Goal: Information Seeking & Learning: Find specific fact

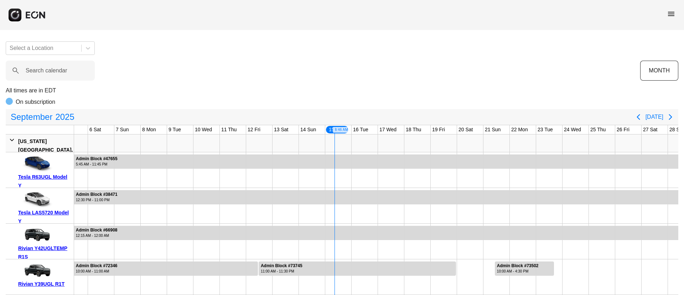
click at [670, 12] on span "menu" at bounding box center [671, 14] width 9 height 9
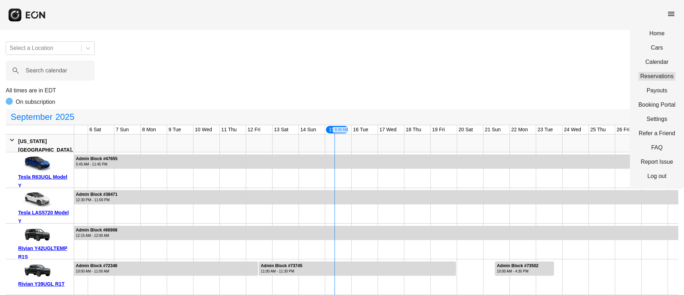
click at [652, 76] on link "Reservations" at bounding box center [656, 76] width 37 height 9
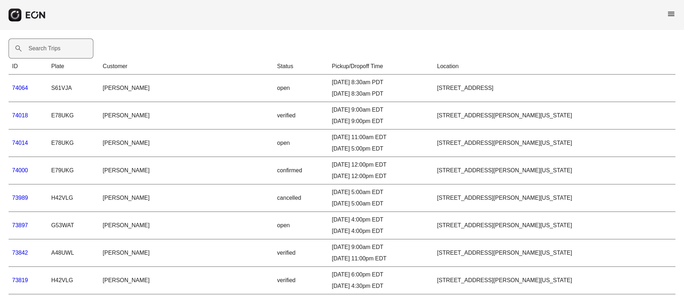
click at [52, 51] on label "Search Trips" at bounding box center [45, 48] width 32 height 9
click at [52, 51] on Trips "Search Trips" at bounding box center [51, 48] width 85 height 20
paste Trips "*****"
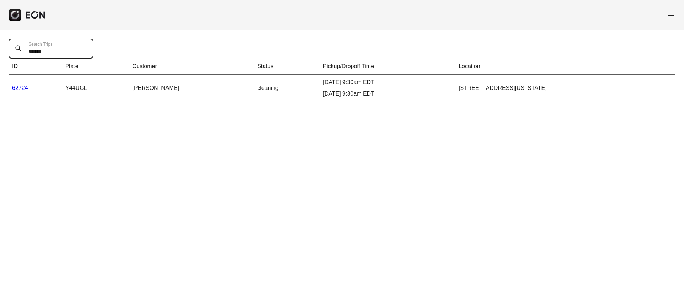
type Trips "*****"
click at [17, 86] on link "62724" at bounding box center [20, 88] width 16 height 6
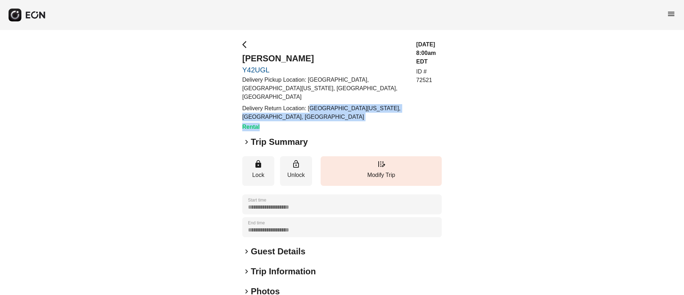
drag, startPoint x: 310, startPoint y: 98, endPoint x: 351, endPoint y: 104, distance: 41.8
click at [319, 113] on div "arrow_back_ios [PERSON_NAME] Y42UGL Delivery Pickup Location: [GEOGRAPHIC_DATA]…" at bounding box center [324, 85] width 165 height 91
click at [336, 104] on p "Delivery Return Location: [GEOGRAPHIC_DATA][US_STATE], [GEOGRAPHIC_DATA], [GEOG…" at bounding box center [324, 112] width 165 height 17
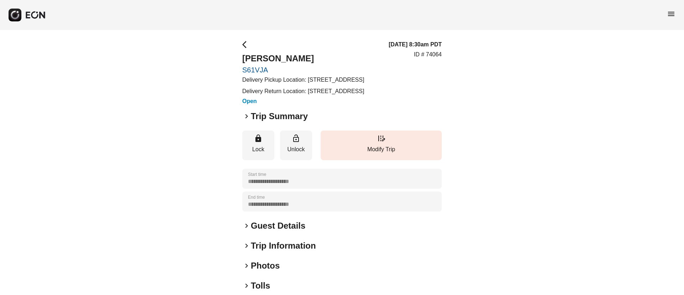
click at [292, 231] on h2 "Guest Details" at bounding box center [278, 225] width 55 height 11
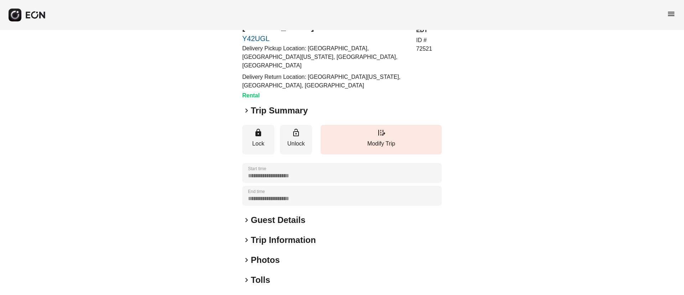
scroll to position [53, 0]
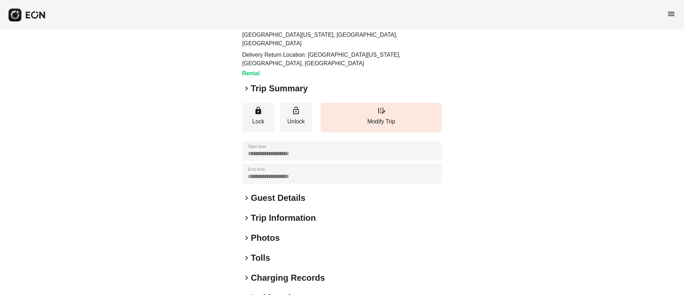
click at [303, 192] on h2 "Guest Details" at bounding box center [278, 197] width 55 height 11
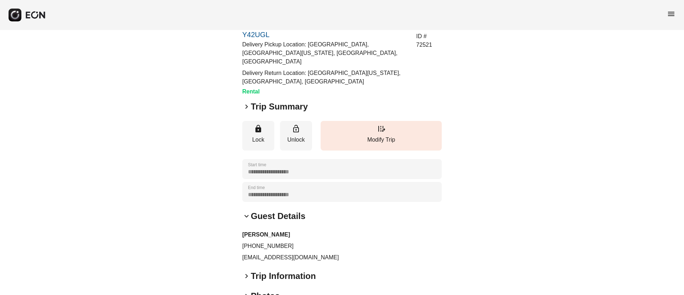
scroll to position [0, 0]
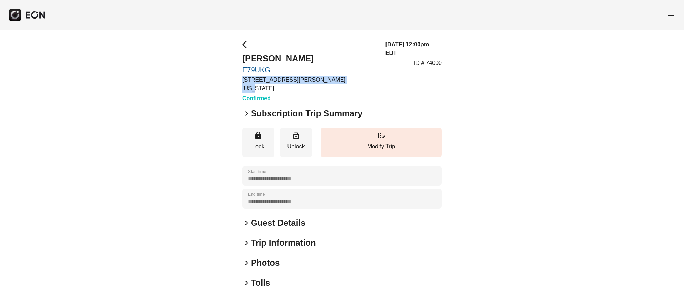
drag, startPoint x: 239, startPoint y: 81, endPoint x: 333, endPoint y: 78, distance: 94.1
click at [333, 78] on div "**********" at bounding box center [342, 197] width 684 height 334
click at [333, 78] on div "arrow_back_ios [PERSON_NAME] E79UKG [STREET_ADDRESS][PERSON_NAME][US_STATE] Con…" at bounding box center [342, 71] width 200 height 62
drag, startPoint x: 427, startPoint y: 55, endPoint x: 454, endPoint y: 53, distance: 26.8
click at [454, 53] on div "**********" at bounding box center [342, 197] width 684 height 334
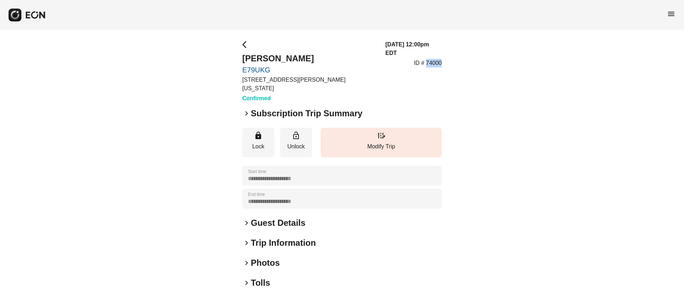
copy p "74000"
click at [359, 75] on div "arrow_back_ios Gopal Yadav E79UKG 45-50 Davis St, New York City, NY Confirmed 0…" at bounding box center [342, 71] width 200 height 62
click at [307, 217] on div "keyboard_arrow_right Guest Details" at bounding box center [342, 222] width 200 height 11
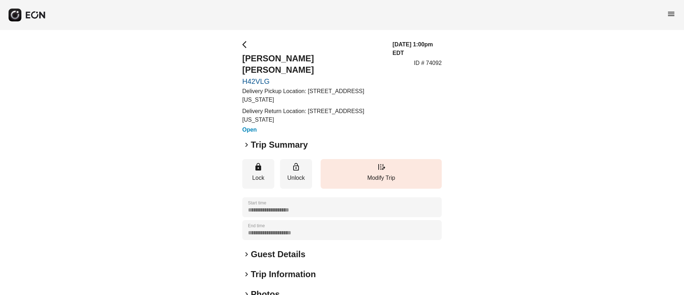
click at [282, 249] on div "**********" at bounding box center [342, 212] width 200 height 345
click at [285, 248] on h2 "Guest Details" at bounding box center [278, 253] width 55 height 11
click at [299, 248] on h2 "Guest Details" at bounding box center [278, 253] width 55 height 11
click at [273, 139] on h2 "Trip Summary" at bounding box center [279, 144] width 57 height 11
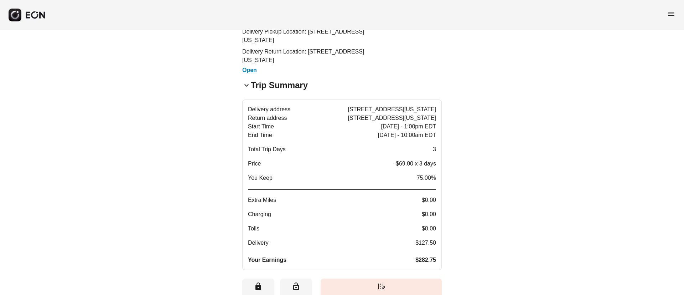
scroll to position [53, 0]
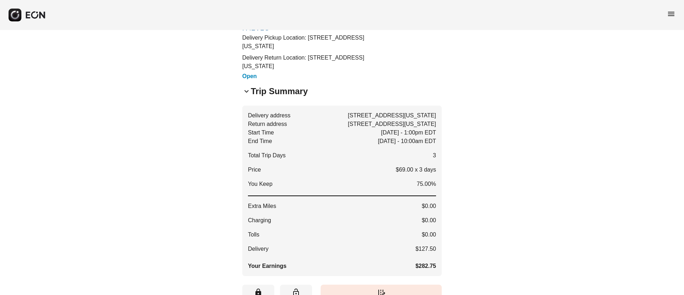
click at [249, 87] on span "keyboard_arrow_down" at bounding box center [246, 91] width 9 height 9
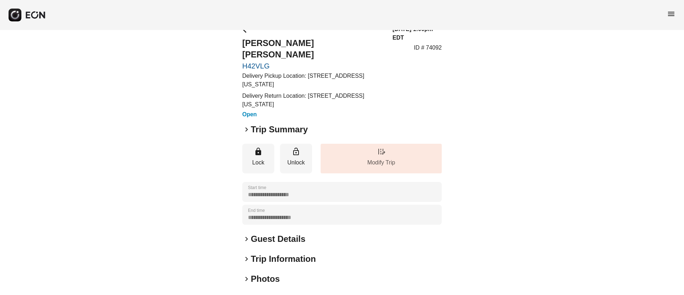
scroll to position [0, 0]
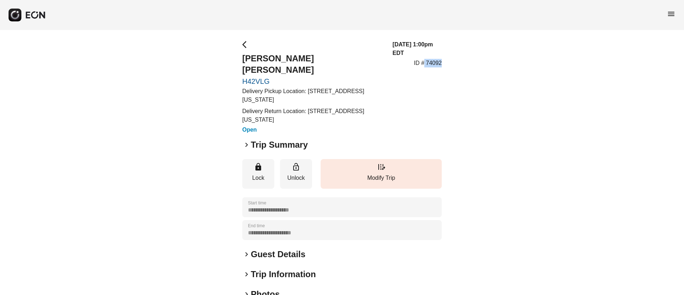
drag, startPoint x: 425, startPoint y: 63, endPoint x: 459, endPoint y: 65, distance: 34.6
click at [459, 65] on div "**********" at bounding box center [342, 213] width 684 height 366
copy p "74092"
drag, startPoint x: 240, startPoint y: 66, endPoint x: 296, endPoint y: 69, distance: 56.4
click at [296, 69] on div "**********" at bounding box center [342, 213] width 684 height 366
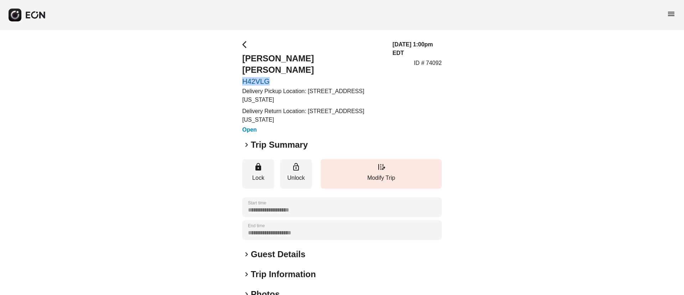
copy link "H42VLG"
drag, startPoint x: 317, startPoint y: 63, endPoint x: 276, endPoint y: 63, distance: 41.3
click at [304, 62] on h2 "[PERSON_NAME] [PERSON_NAME]" at bounding box center [313, 64] width 142 height 23
drag, startPoint x: 236, startPoint y: 55, endPoint x: 357, endPoint y: 61, distance: 121.3
click at [357, 61] on div "**********" at bounding box center [342, 213] width 684 height 366
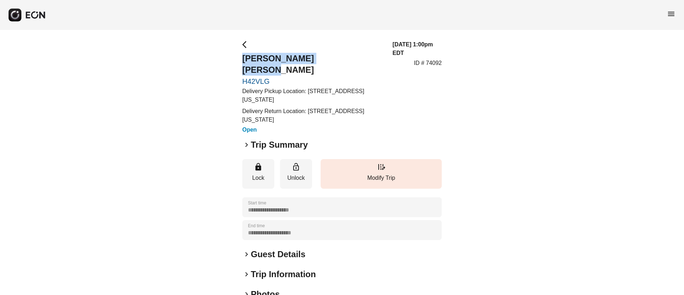
copy h2 "[PERSON_NAME] [PERSON_NAME]"
click at [305, 87] on p "Delivery Pickup Location: [STREET_ADDRESS][US_STATE]" at bounding box center [313, 95] width 142 height 17
drag, startPoint x: 309, startPoint y: 79, endPoint x: 387, endPoint y: 89, distance: 79.0
click at [387, 89] on div "arrow_back_ios [PERSON_NAME] [PERSON_NAME] H42VLG Delivery Pickup Location: [ST…" at bounding box center [342, 87] width 200 height 94
copy p "[STREET_ADDRESS][US_STATE]"
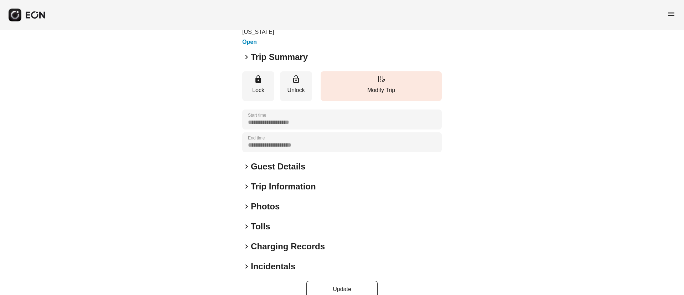
scroll to position [89, 0]
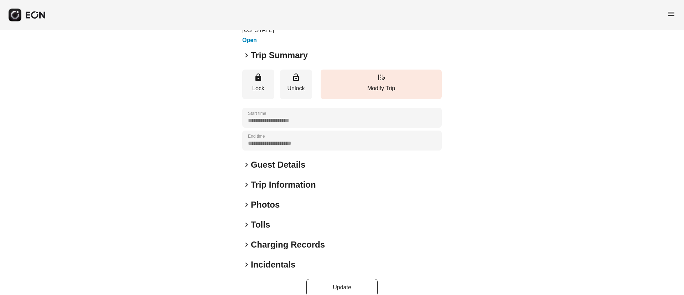
click at [256, 50] on h2 "Trip Summary" at bounding box center [279, 55] width 57 height 11
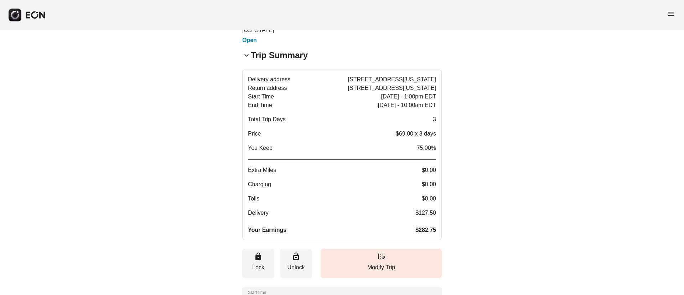
drag, startPoint x: 392, startPoint y: 119, endPoint x: 435, endPoint y: 120, distance: 43.1
click at [435, 129] on div "Price $69.00 x 3 days" at bounding box center [342, 133] width 188 height 9
